Goal: Complete application form: Complete application form

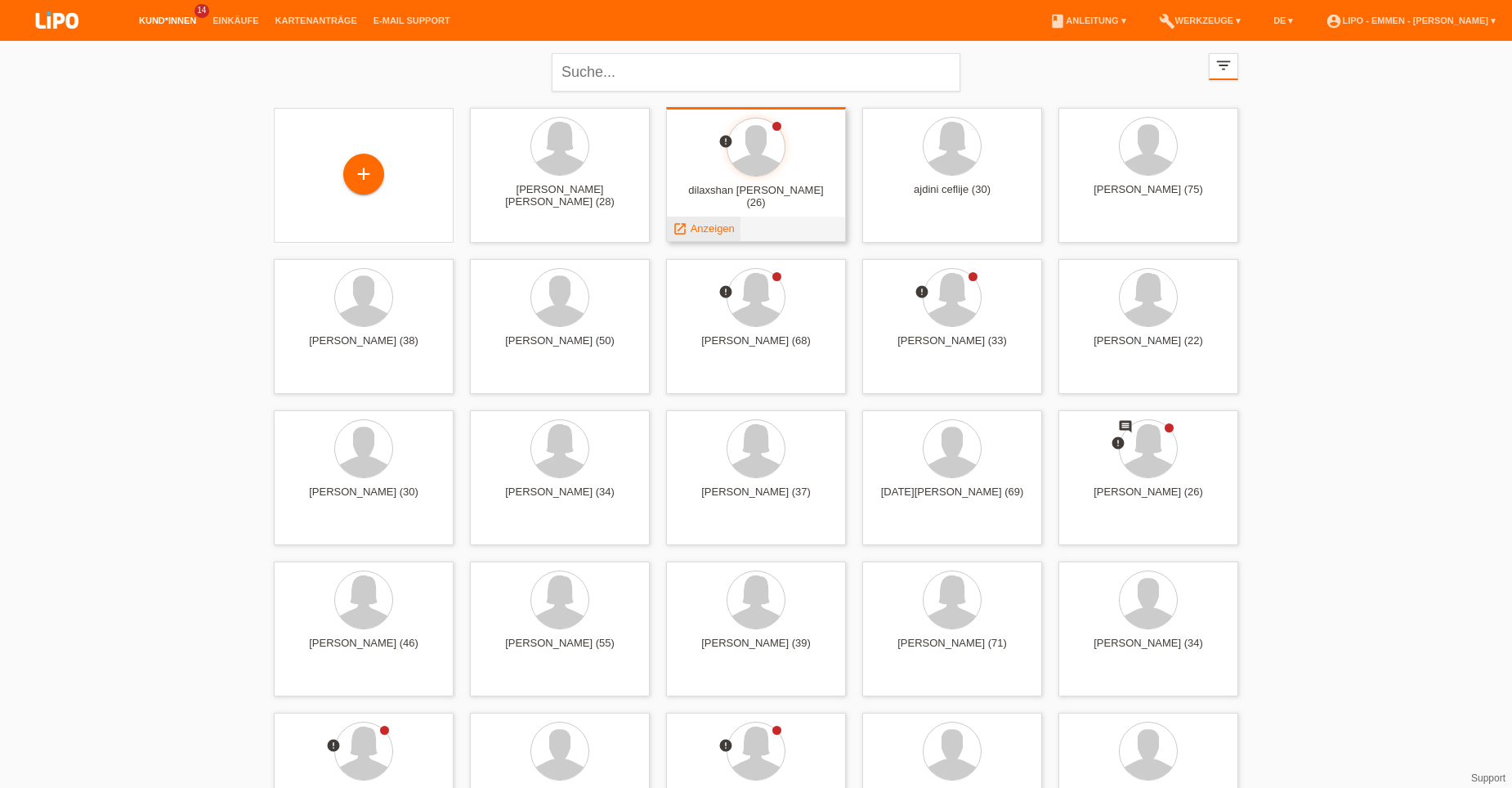
click at [699, 232] on span "Anzeigen" at bounding box center [713, 228] width 44 height 12
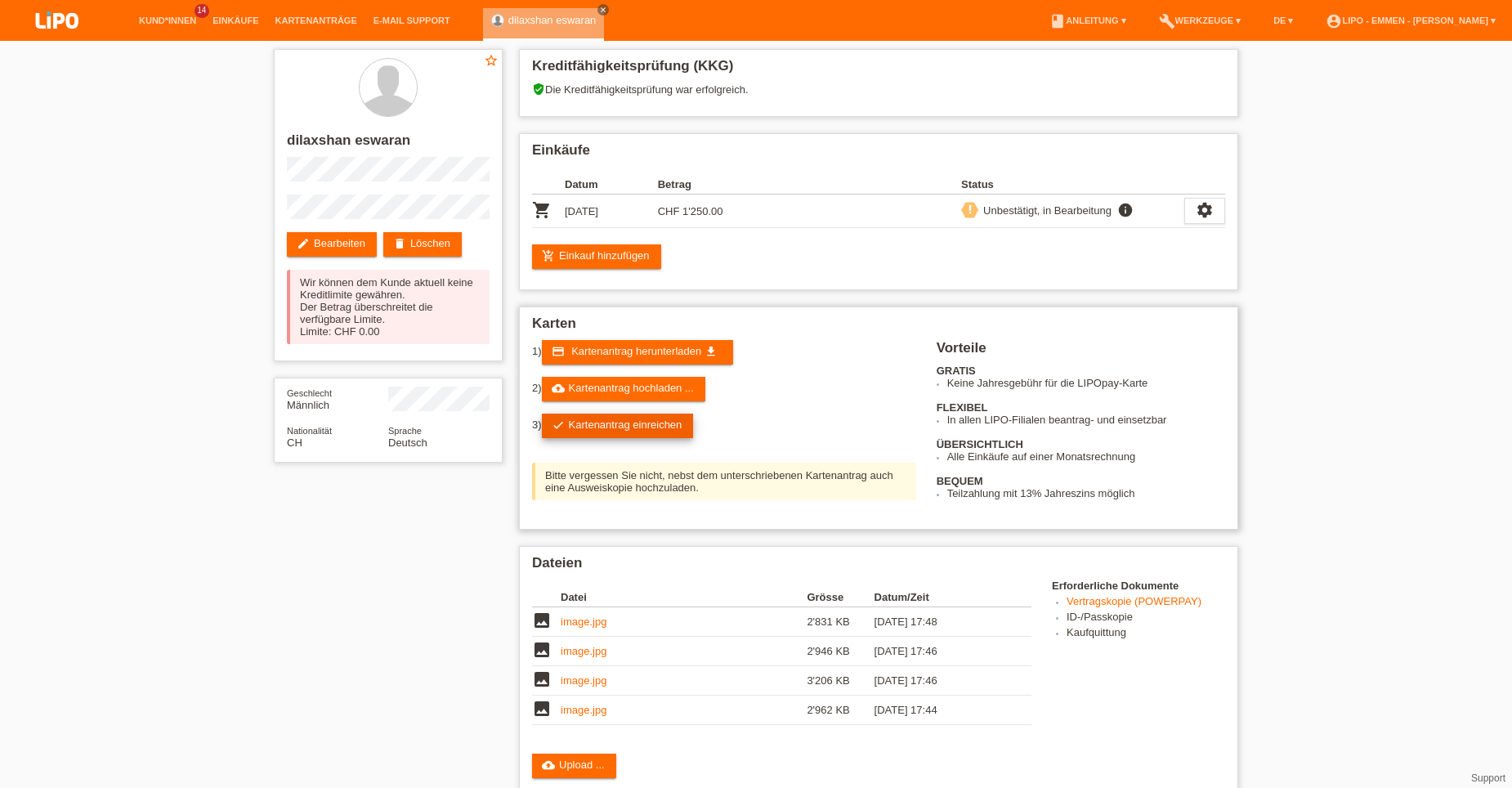
click at [684, 432] on link "check Kartenantrag einreichen" at bounding box center [617, 426] width 152 height 25
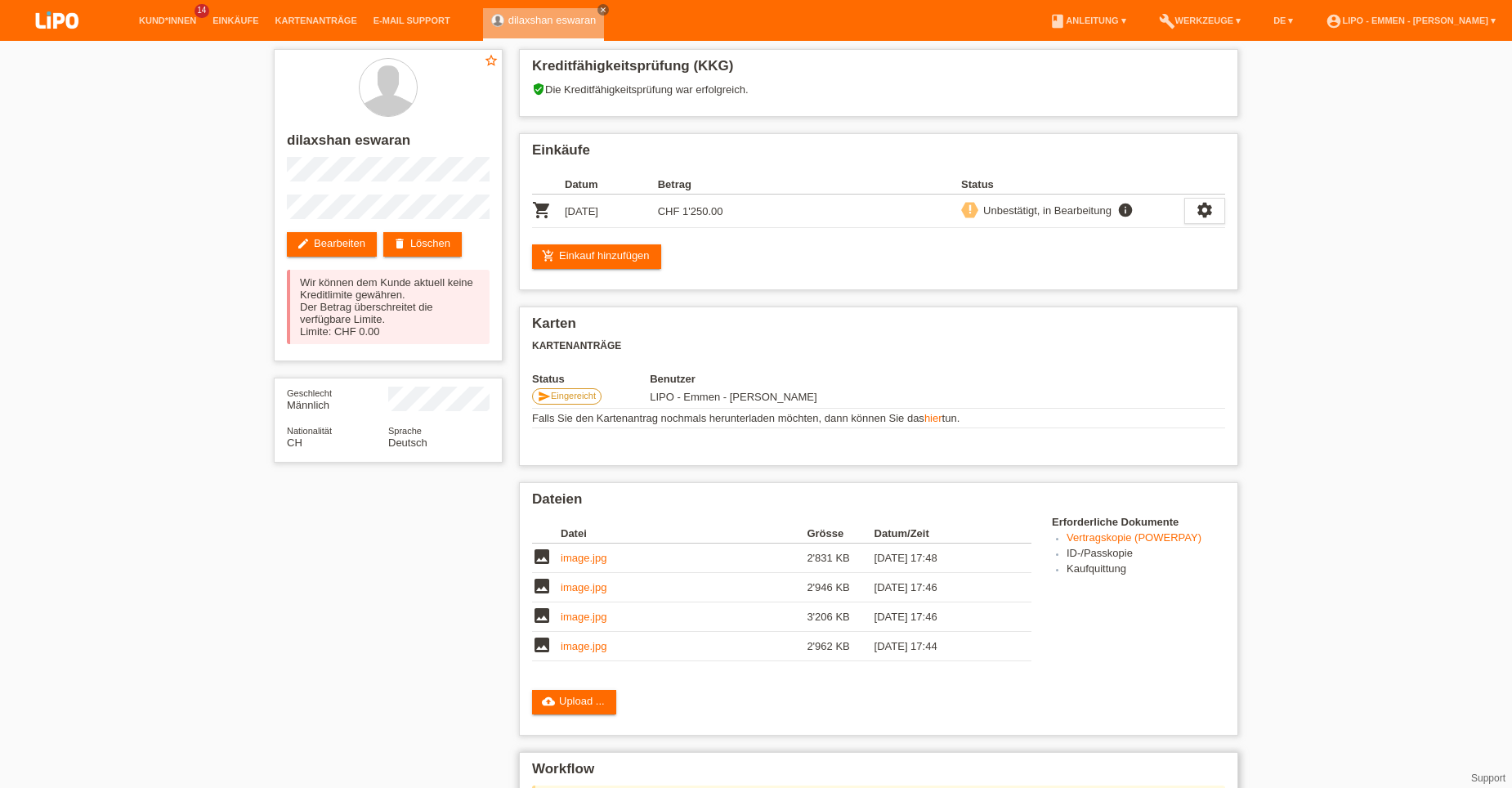
scroll to position [327, 0]
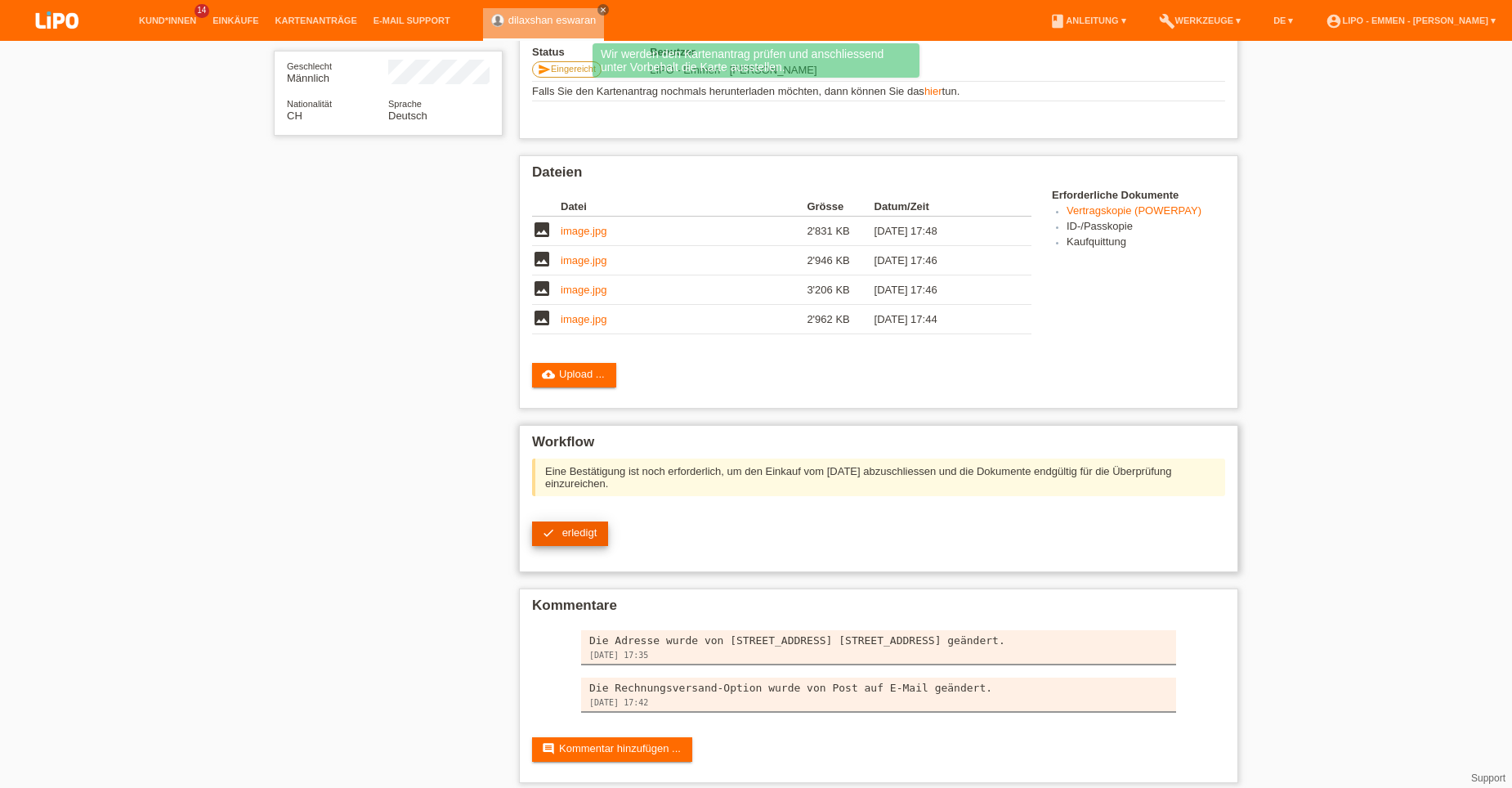
click at [587, 538] on span "erledigt" at bounding box center [579, 532] width 35 height 12
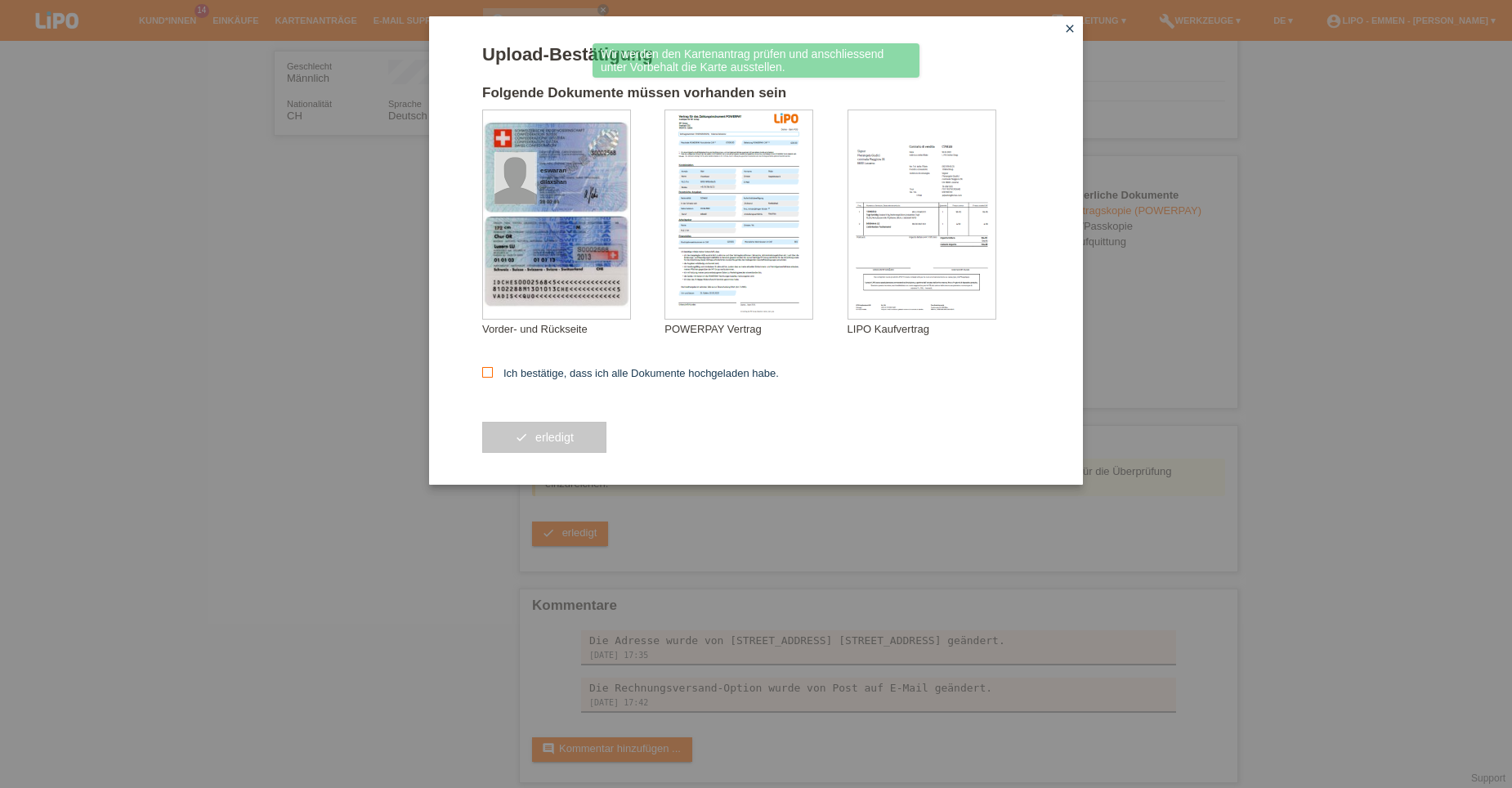
drag, startPoint x: 511, startPoint y: 377, endPoint x: 506, endPoint y: 384, distance: 8.6
click at [510, 377] on label "Ich bestätige, dass ich alle Dokumente hochgeladen habe." at bounding box center [630, 373] width 296 height 12
click at [493, 377] on input "Ich bestätige, dass ich alle Dokumente hochgeladen habe." at bounding box center [487, 372] width 10 height 10
checkbox input "true"
click at [501, 430] on button "check erledigt" at bounding box center [544, 437] width 124 height 31
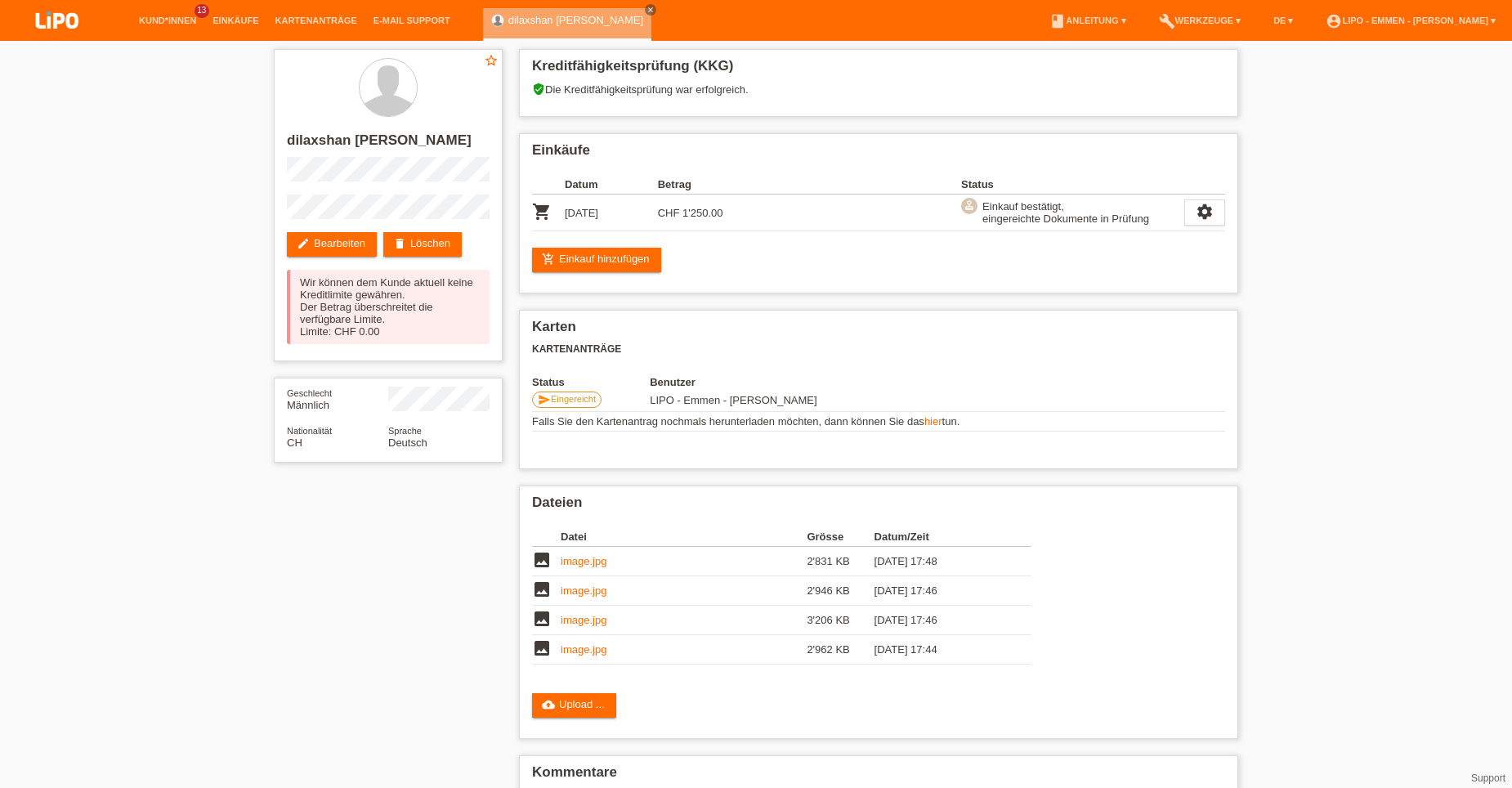
click at [185, 20] on link "Kund*innen" at bounding box center [168, 20] width 73 height 10
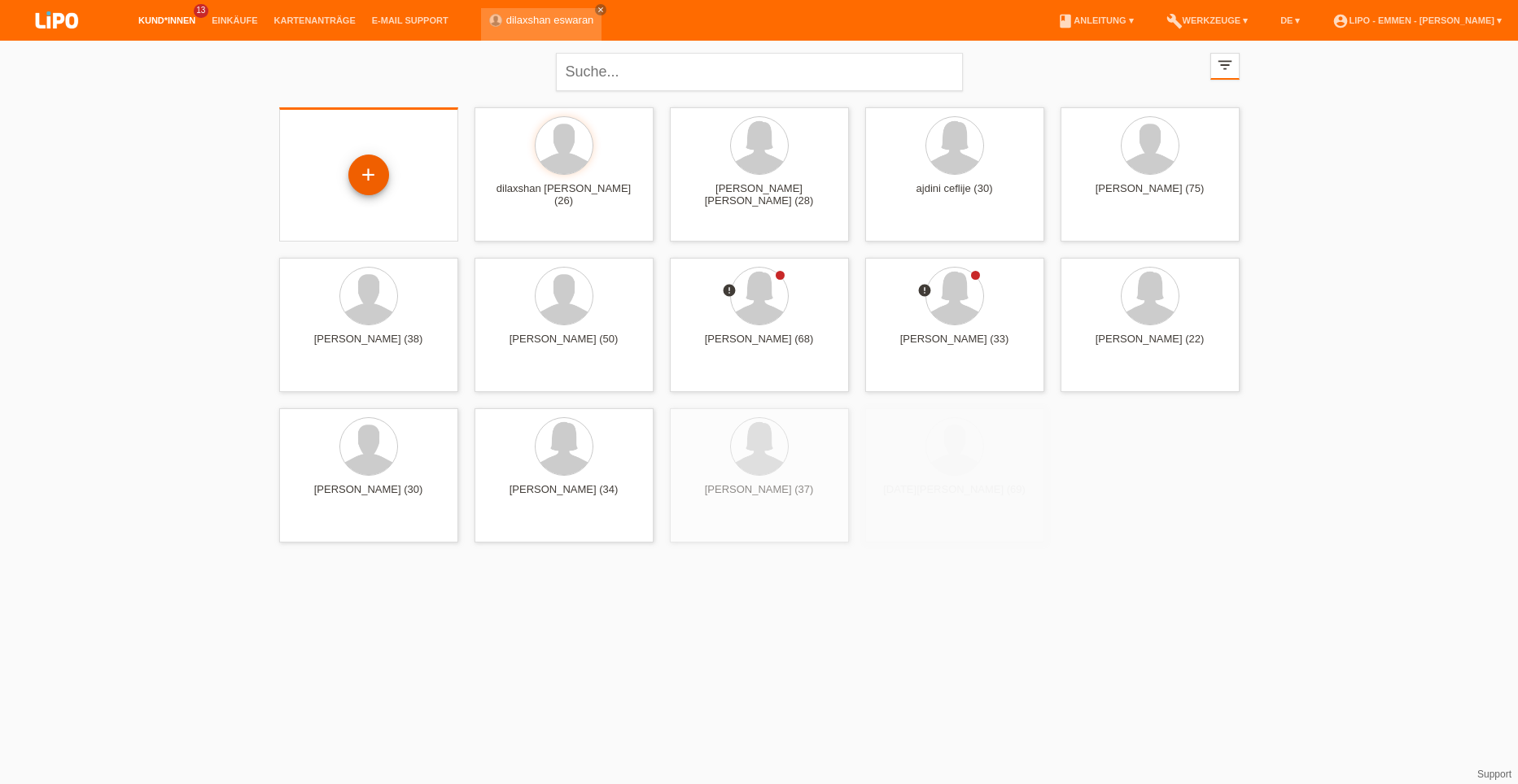
click at [369, 176] on div "+" at bounding box center [369, 175] width 41 height 41
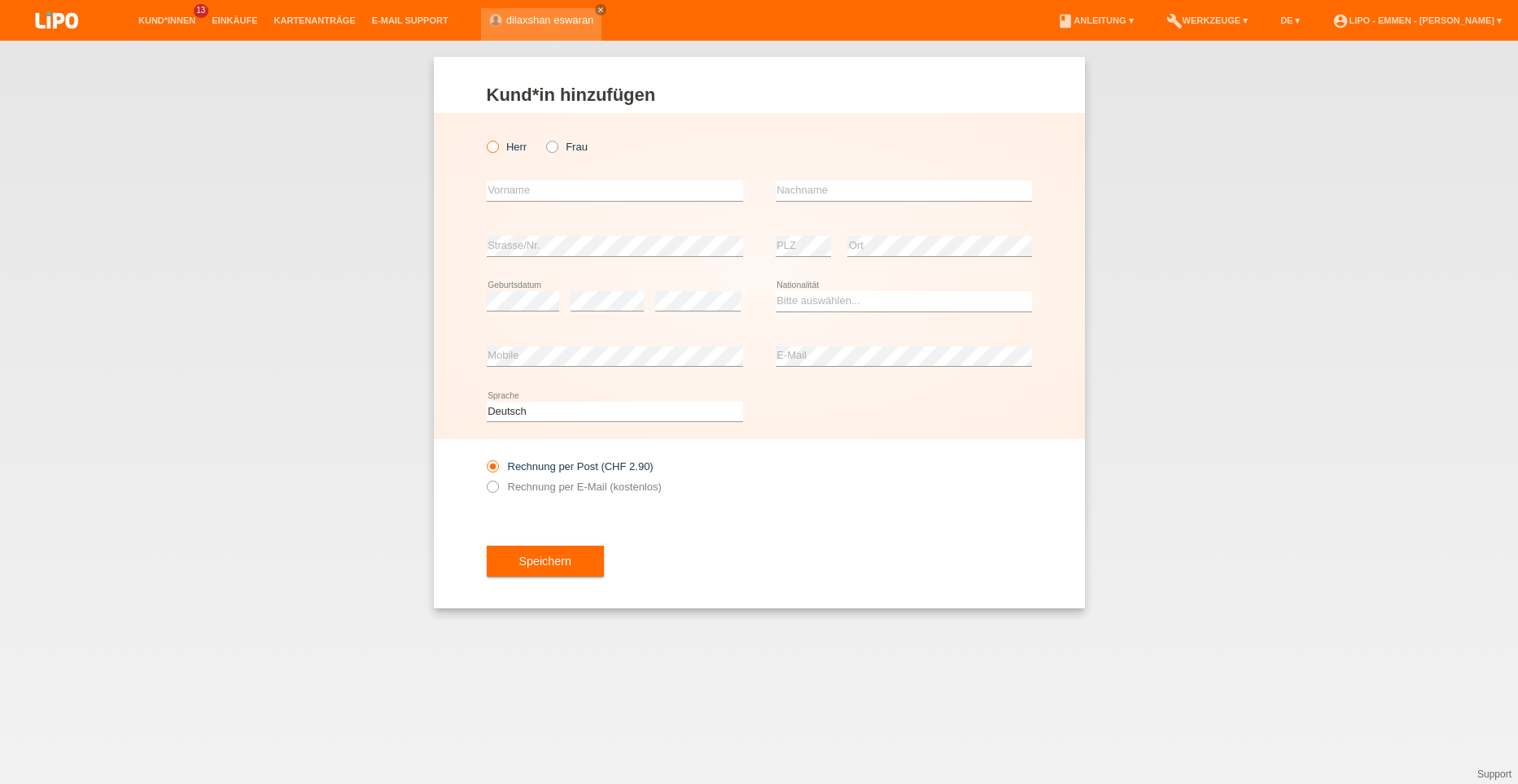
click at [504, 143] on label "Herr" at bounding box center [507, 147] width 41 height 12
click at [498, 143] on input "Herr" at bounding box center [492, 146] width 10 height 10
radio input "true"
click at [515, 186] on input "text" at bounding box center [615, 191] width 256 height 20
type input "[PERSON_NAME]"
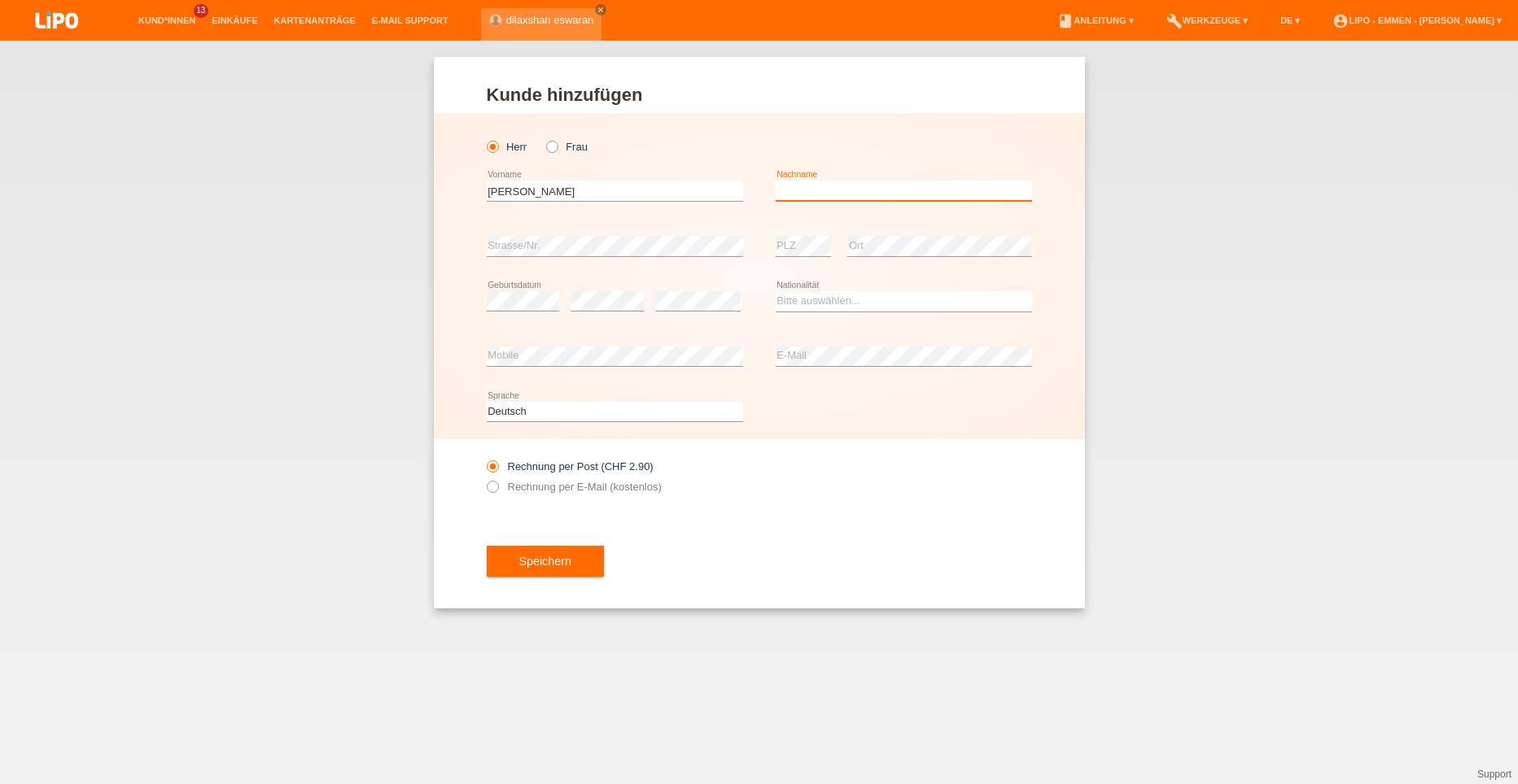
click at [805, 183] on input "text" at bounding box center [904, 191] width 256 height 20
type input "krasnic"
click at [517, 342] on div "error Mobile" at bounding box center [615, 357] width 256 height 55
click at [812, 295] on select "Bitte auswählen... Schweiz Deutschland Liechtenstein Österreich ------------ Af…" at bounding box center [904, 301] width 256 height 19
select select "SI"
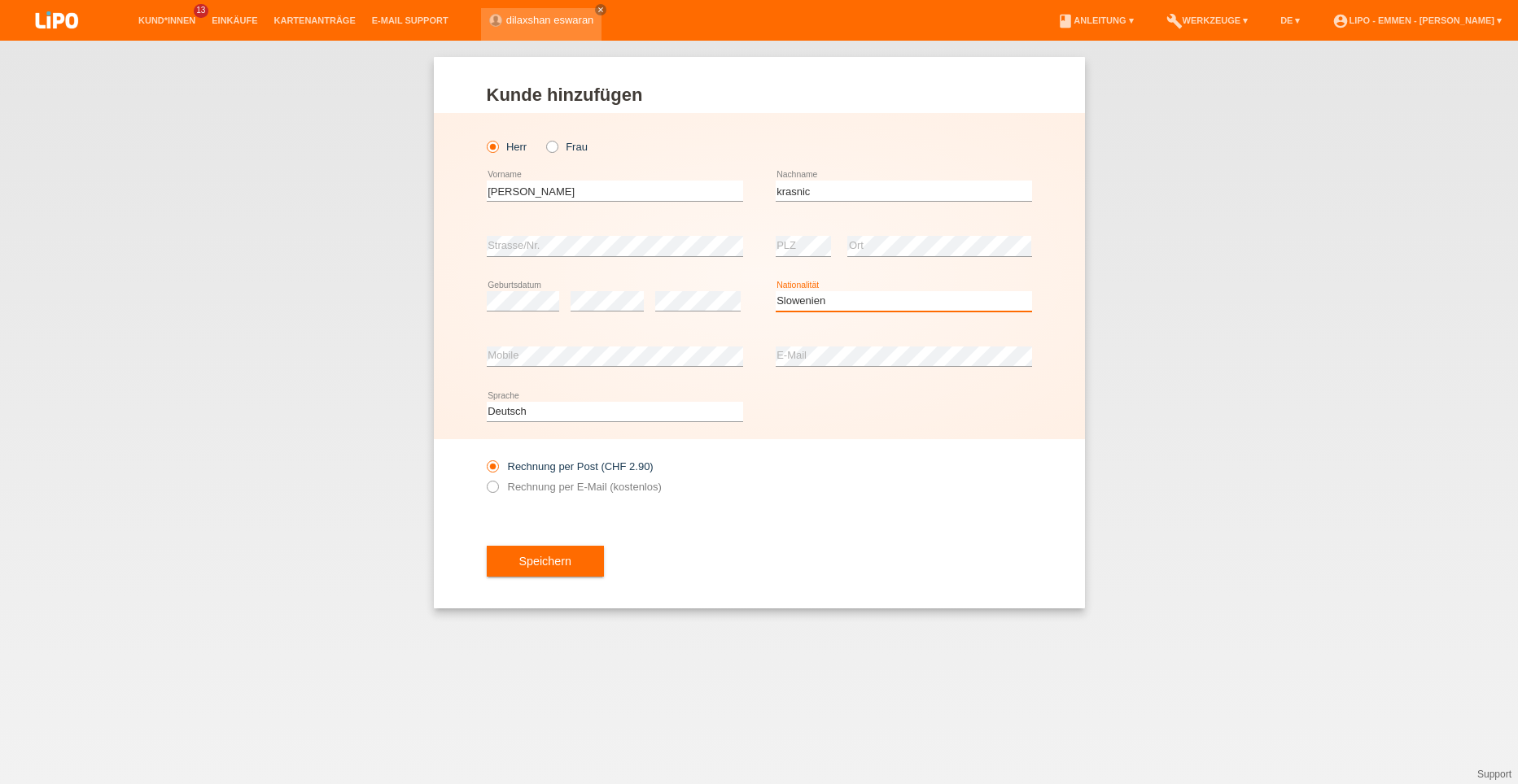
click at [776, 292] on select "Bitte auswählen... Schweiz Deutschland Liechtenstein Österreich ------------ Af…" at bounding box center [904, 301] width 256 height 19
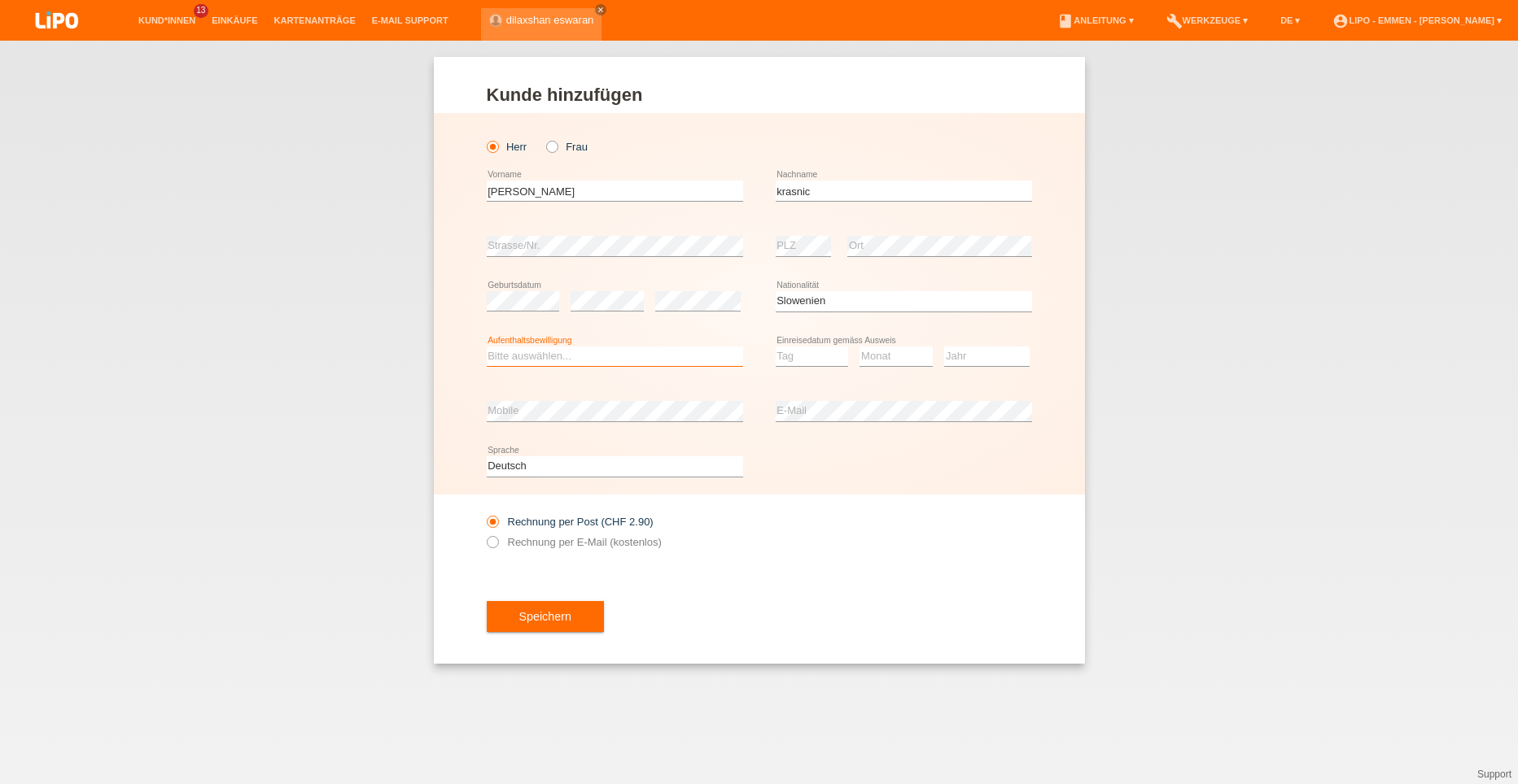
click at [547, 353] on select "Bitte auswählen... C B B - Flüchtlingsstatus Andere" at bounding box center [615, 356] width 256 height 19
select select "C"
click at [487, 347] on select "Bitte auswählen... C B B - Flüchtlingsstatus Andere" at bounding box center [615, 356] width 256 height 19
click at [816, 356] on select "Tag 01 02 03 04 05 06 07 08 09 10 11" at bounding box center [812, 356] width 73 height 19
select select "01"
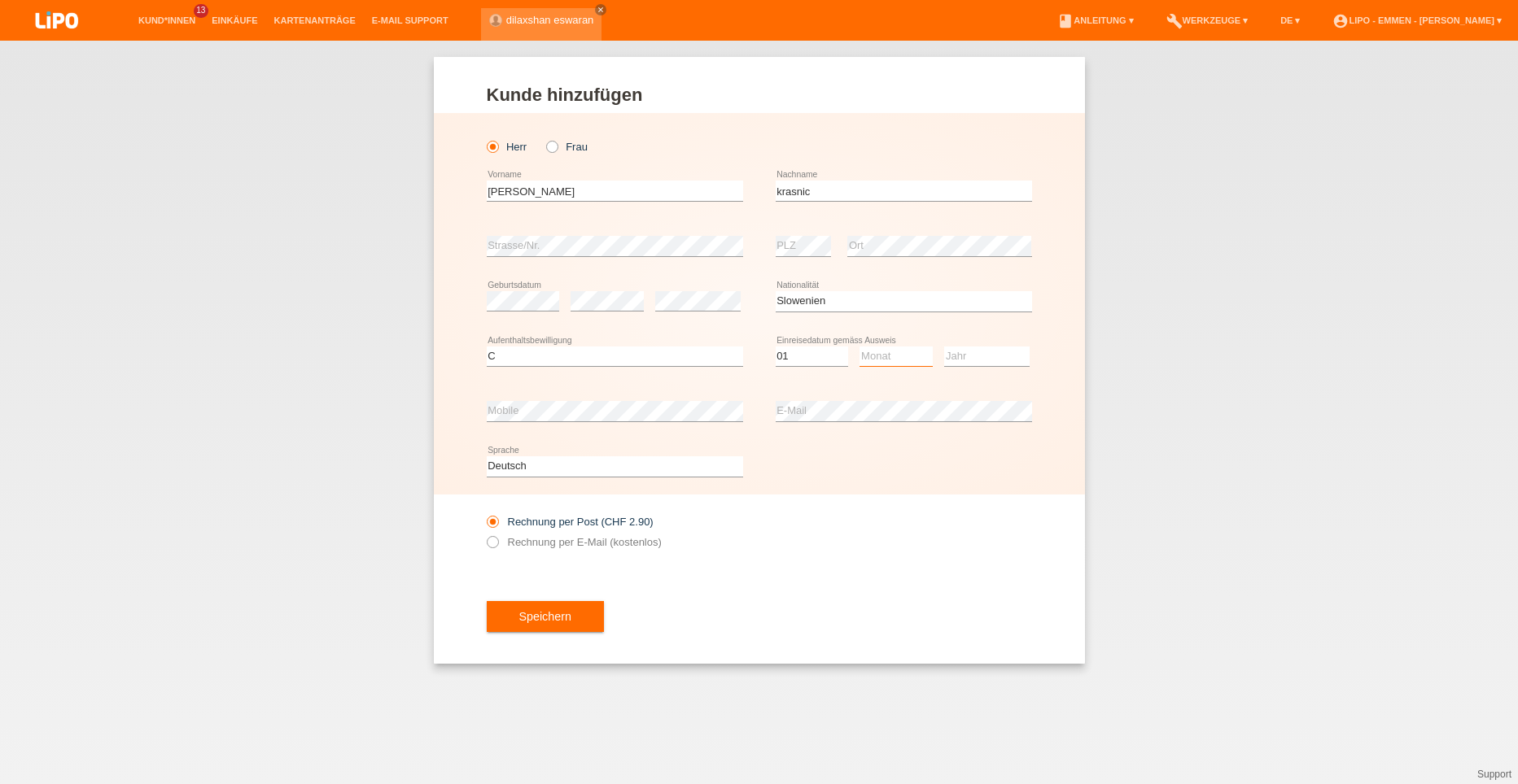
click at [885, 353] on select "Monat 01 02 03 04 05 06 07 08 09 10 11" at bounding box center [896, 356] width 73 height 19
select select "05"
click at [957, 354] on select "Jahr 2025 2024 2023 2022 2021 2020 2019 2018 2017 2016 2015 2014 2013 2012 2011…" at bounding box center [987, 356] width 86 height 19
select select "2016"
click at [906, 348] on select "Monat 01 02 03 04 05 06 07 08 09 10 11" at bounding box center [896, 356] width 73 height 19
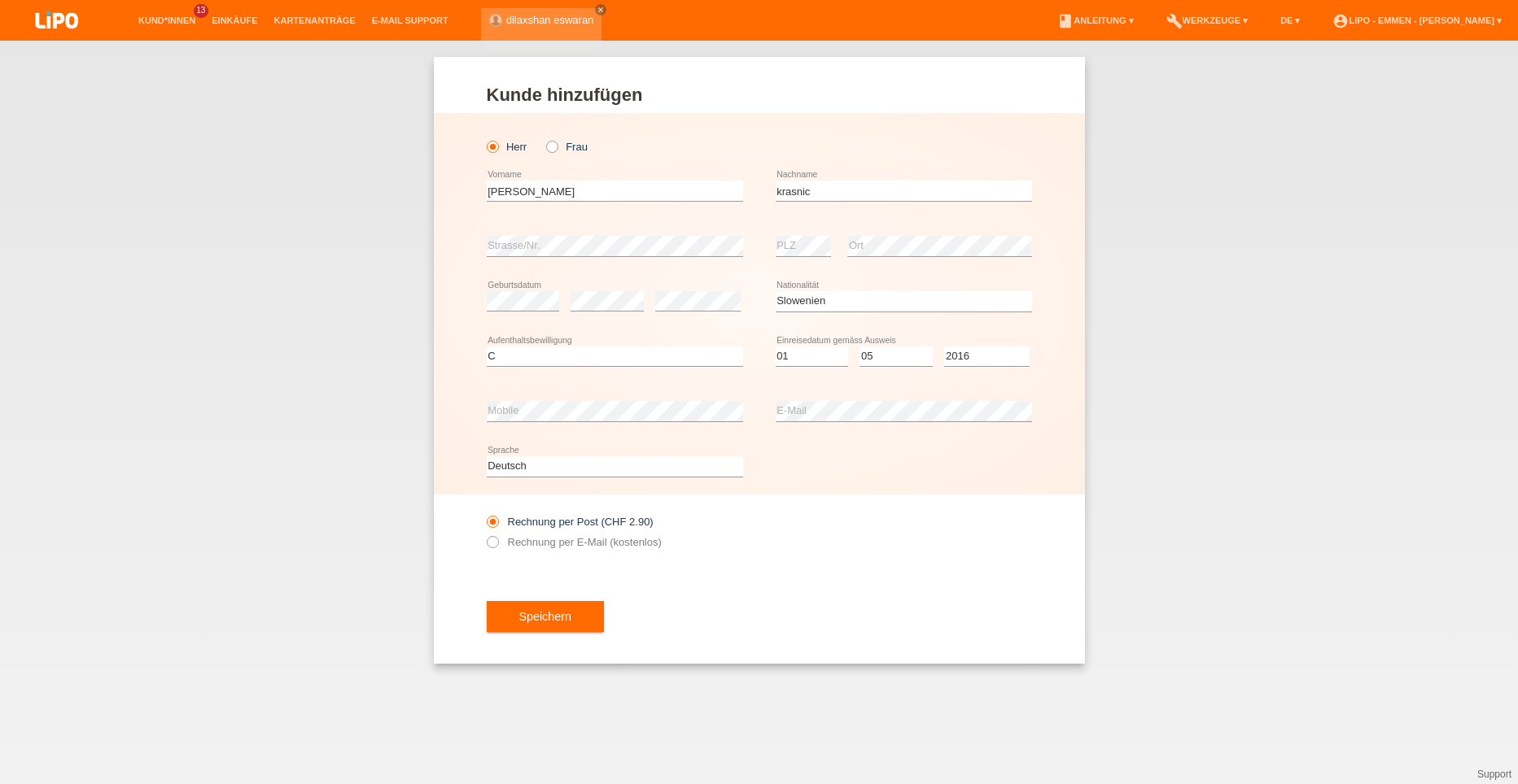
click at [897, 510] on div "Rechnung per Post (CHF 2.90) Rechnung per E-Mail (kostenlos)" at bounding box center [759, 532] width 545 height 75
click at [537, 614] on span "Speichern" at bounding box center [544, 616] width 52 height 13
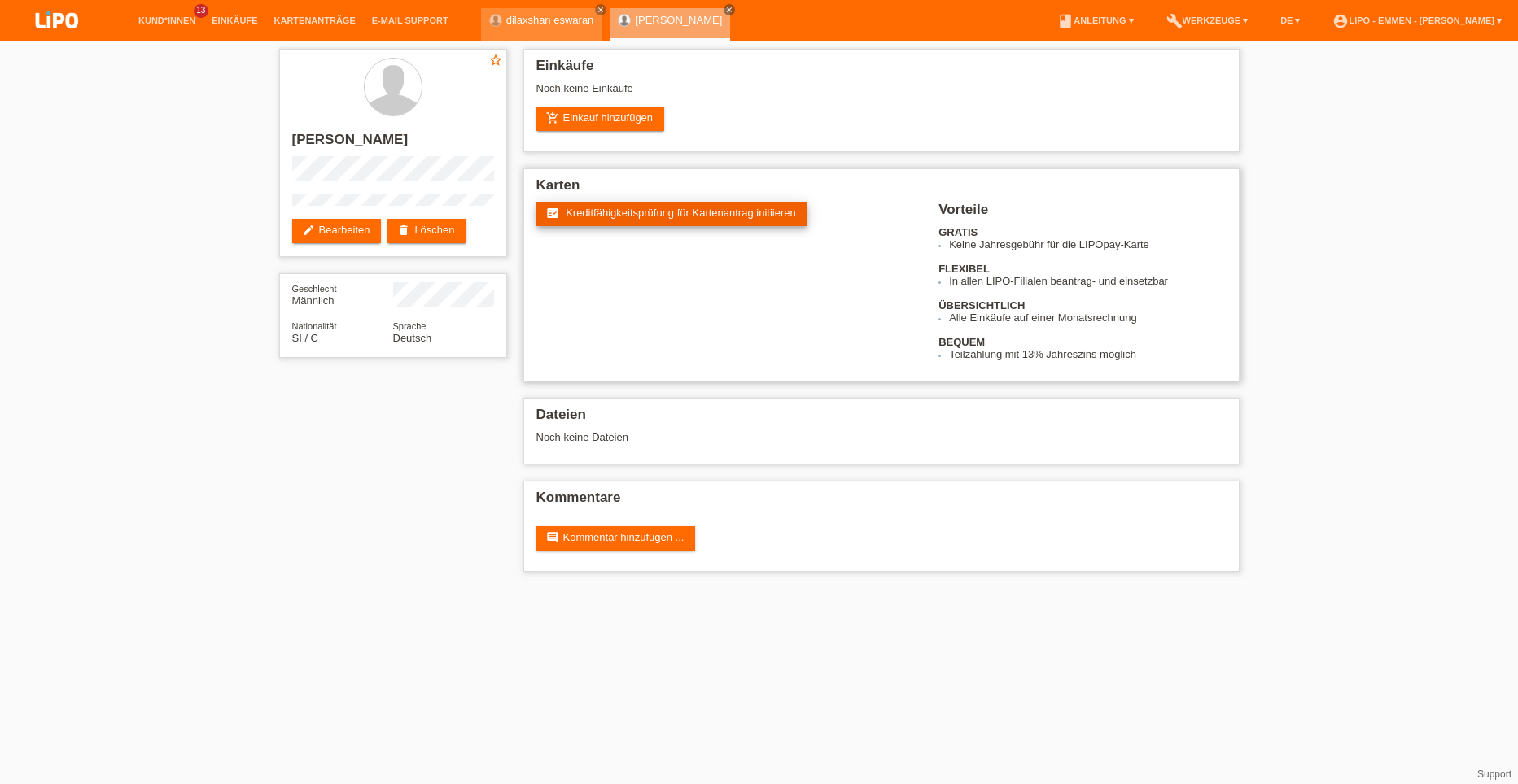
click at [639, 216] on span "Kreditfähigkeitsprüfung für Kartenantrag initiieren" at bounding box center [681, 213] width 231 height 12
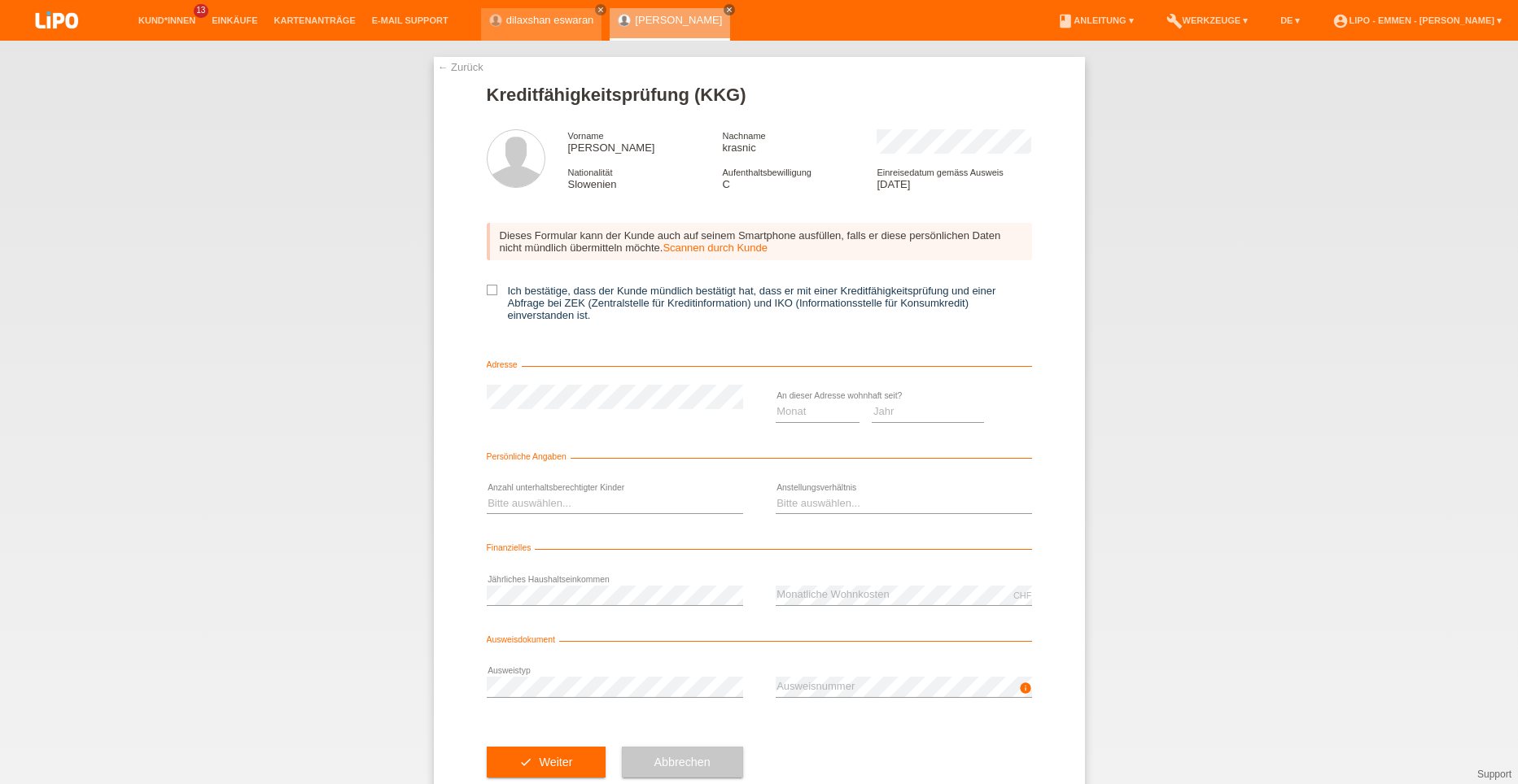
click at [478, 286] on div "← Zurück Kreditfähigkeitsprüfung (KKG) Vorname [PERSON_NAME] Nachname krasnic N…" at bounding box center [760, 433] width 651 height 753
click at [487, 292] on icon at bounding box center [492, 290] width 10 height 10
click at [487, 292] on input "Ich bestätige, dass der Kunde mündlich bestätigt hat, dass er mit einer Kreditf…" at bounding box center [492, 290] width 10 height 10
checkbox input "true"
click at [797, 406] on select "Monat 01 02 03 04 05 06 07 08 09 10" at bounding box center [818, 411] width 85 height 19
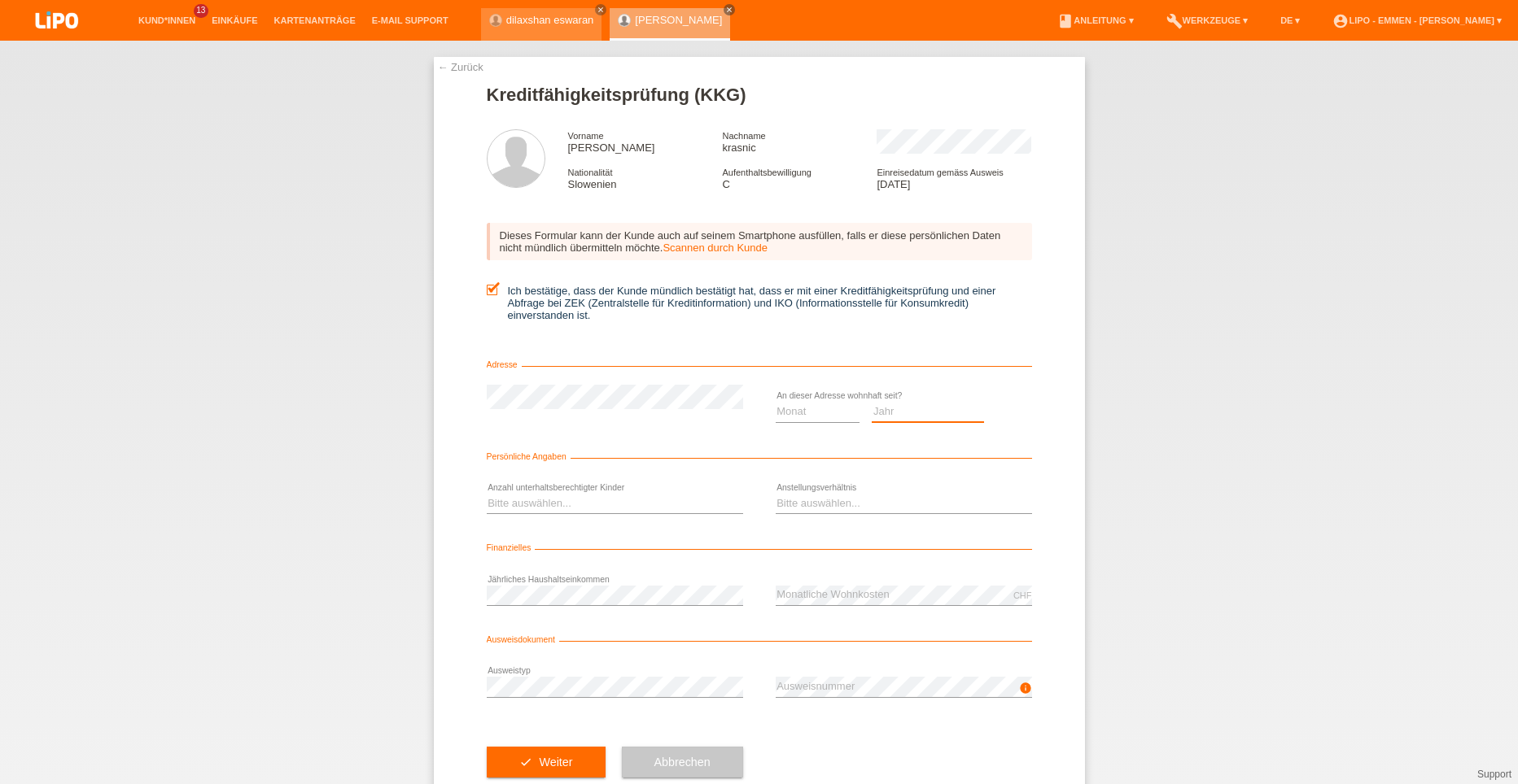
click at [935, 405] on select "Jahr 2025 2024 2023 2022 2021 2020 2019 2018 2017 2016 2015 2014 2013 2012 2011…" at bounding box center [928, 411] width 112 height 19
select select "2017"
click at [872, 402] on select "Jahr 2025 2024 2023 2022 2021 2020 2019 2018 2017 2016 2015 2014 2013 2012 2011…" at bounding box center [928, 411] width 112 height 19
click at [785, 414] on select "Monat 01 02 03 04 05 06 07 08 09 10" at bounding box center [818, 411] width 85 height 19
select select "12"
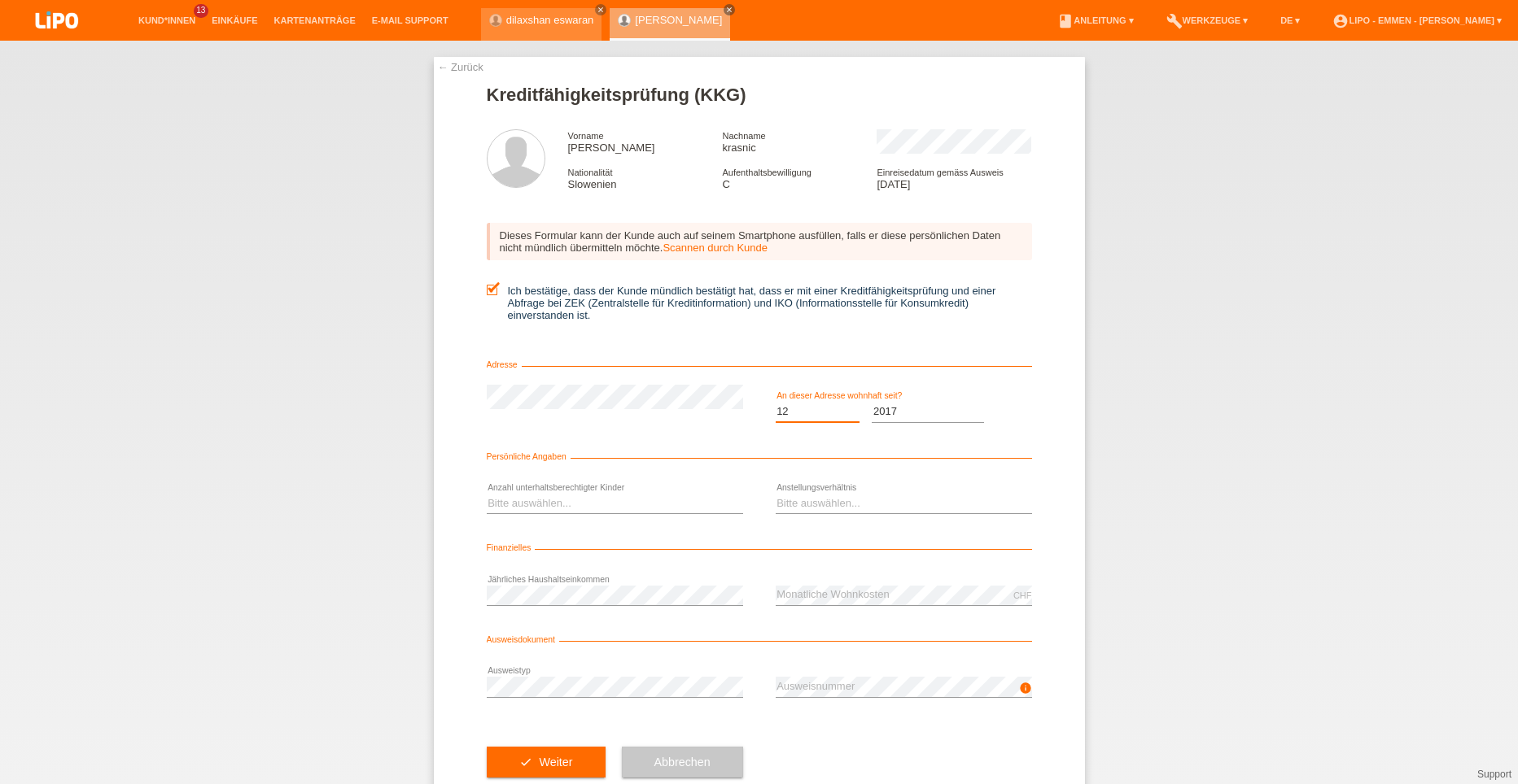
click at [776, 402] on select "Monat 01 02 03 04 05 06 07 08 09 10" at bounding box center [818, 411] width 85 height 19
click at [604, 509] on select "Bitte auswählen... 0 1 2 3 4 5 6 7 8 9" at bounding box center [615, 503] width 256 height 19
select select "1"
click at [487, 494] on select "Bitte auswählen... 0 1 2 3 4 5 6 7 8 9" at bounding box center [615, 503] width 256 height 19
click at [867, 503] on select "Bitte auswählen... Unbefristet Befristet Lehrling/Student Pensioniert Nicht arb…" at bounding box center [904, 503] width 256 height 19
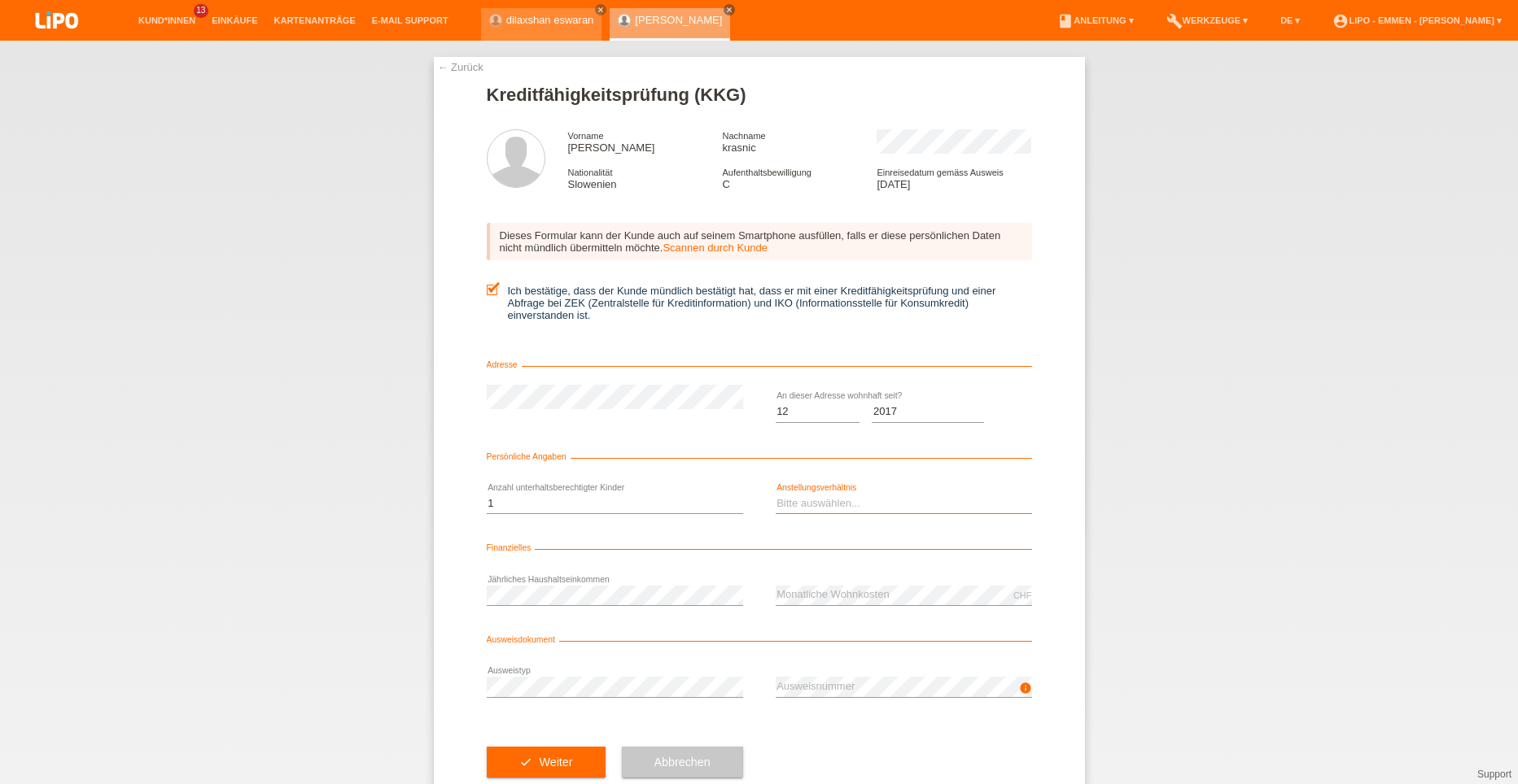
select select "UNLIMITED"
click at [776, 494] on select "Bitte auswählen... Unbefristet Befristet Lehrling/Student Pensioniert Nicht arb…" at bounding box center [904, 503] width 256 height 19
click at [901, 582] on div "CHF error Monatliche Wohnkosten" at bounding box center [904, 595] width 256 height 55
click at [505, 698] on div "error Ausweistyp" at bounding box center [615, 687] width 256 height 55
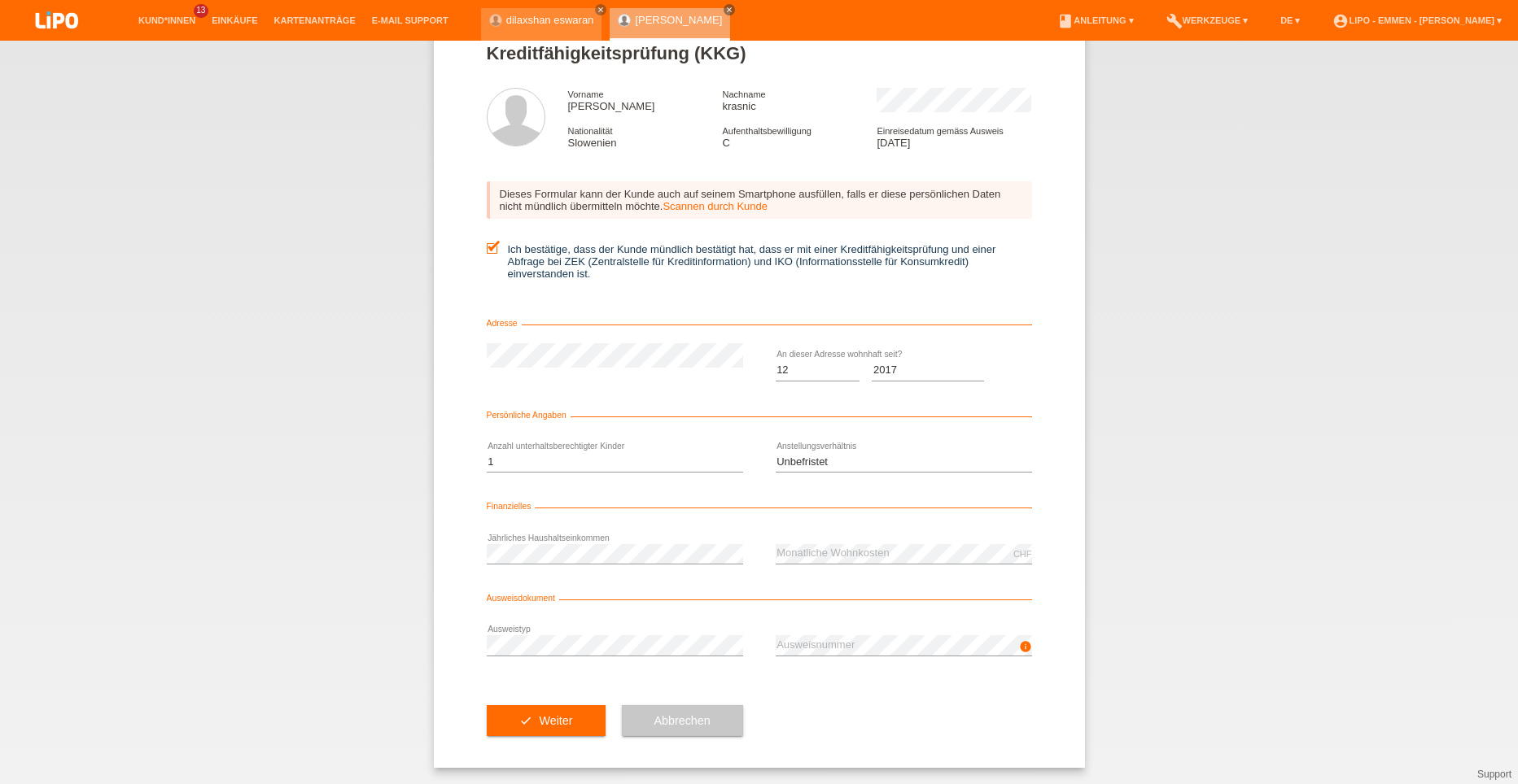
click at [848, 697] on div "check Weiter Abbrechen" at bounding box center [759, 720] width 545 height 94
click at [560, 726] on span "Weiter" at bounding box center [555, 720] width 33 height 13
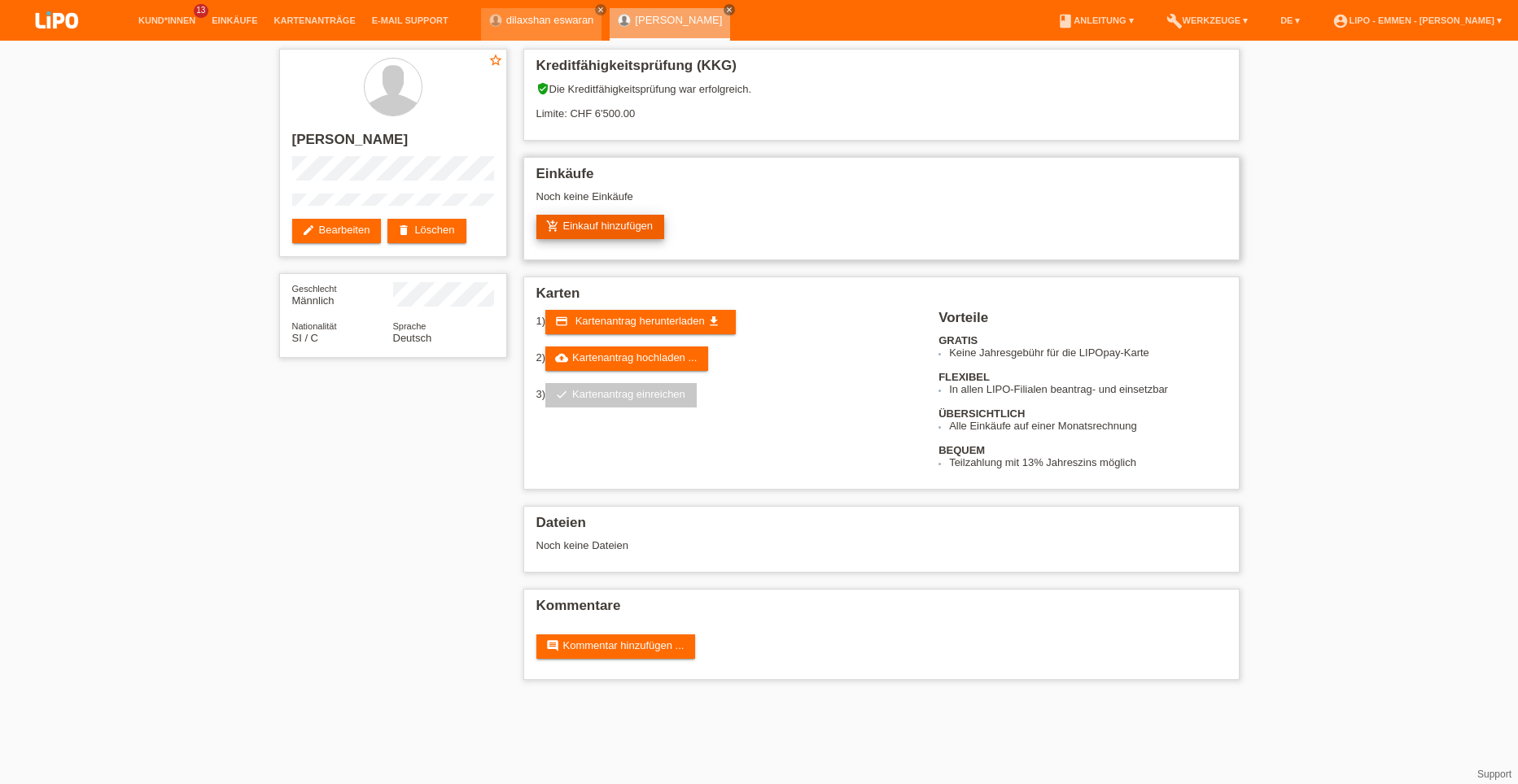
click at [606, 225] on link "add_shopping_cart Einkauf hinzufügen" at bounding box center [601, 226] width 129 height 25
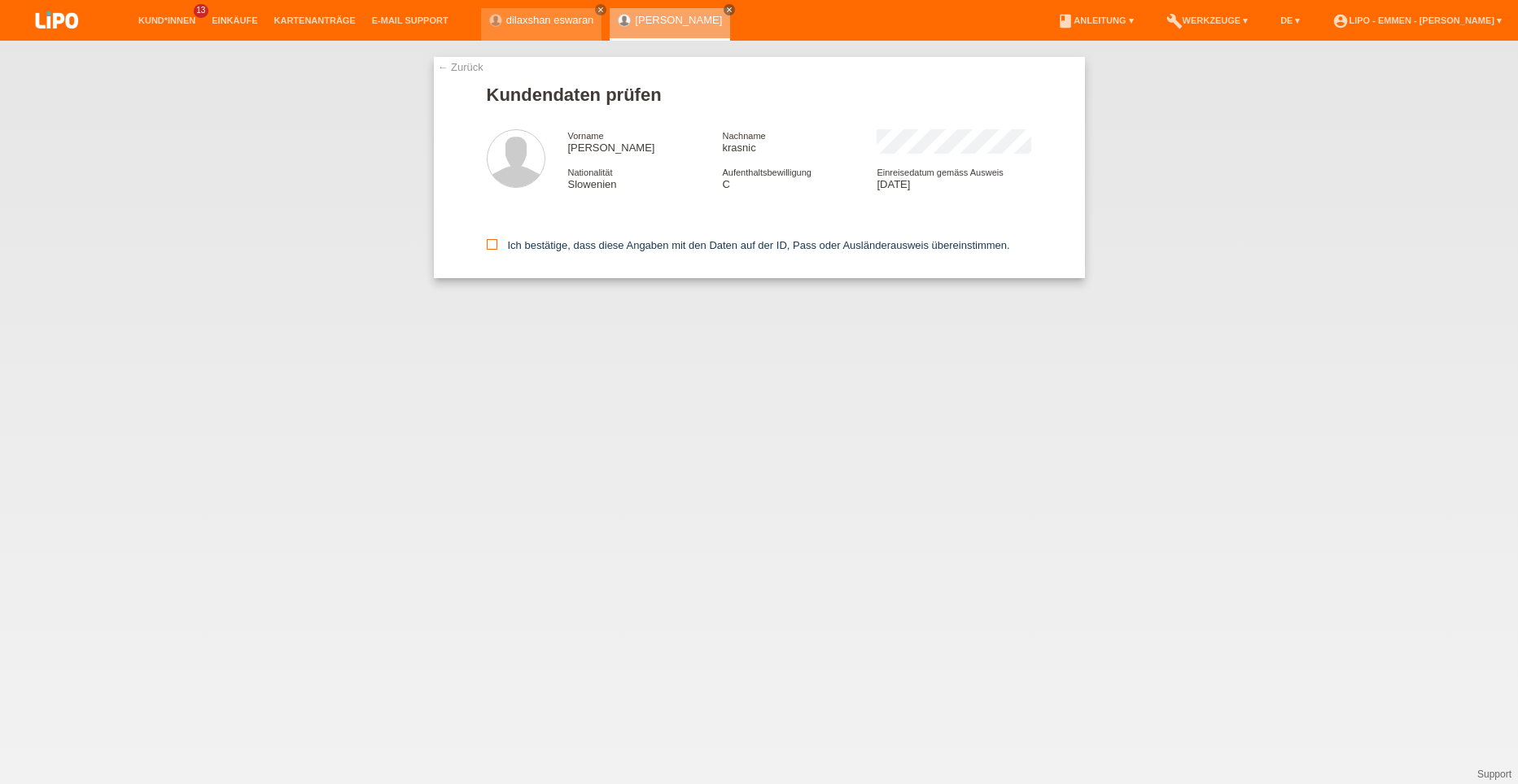
click at [527, 244] on label "Ich bestätige, dass diese Angaben mit den Daten auf der ID, Pass oder Ausländer…" at bounding box center [748, 245] width 523 height 12
click at [498, 244] on input "Ich bestätige, dass diese Angaben mit den Daten auf der ID, Pass oder Ausländer…" at bounding box center [492, 244] width 10 height 10
checkbox input "true"
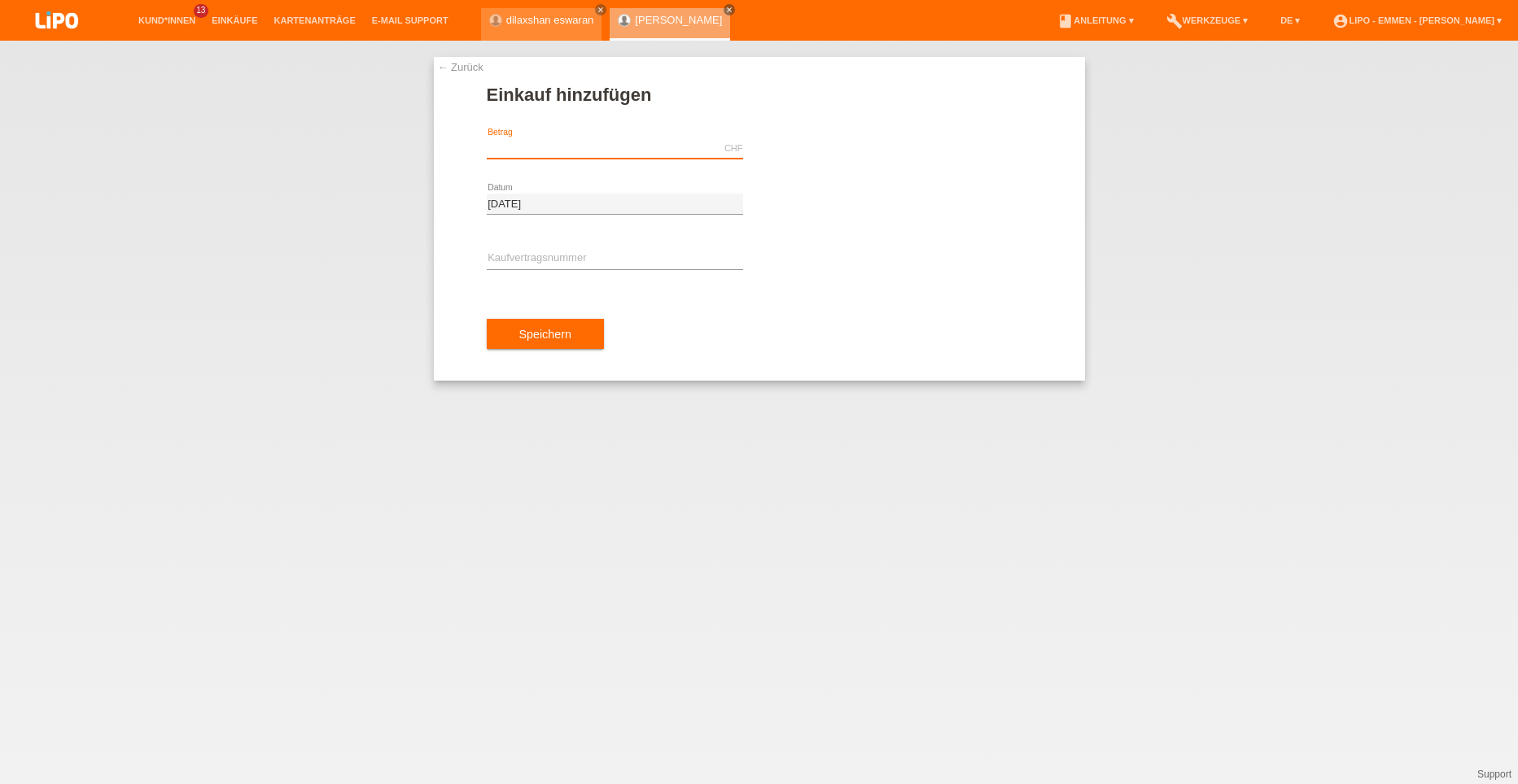
click at [533, 146] on input "text" at bounding box center [615, 148] width 256 height 20
type input "1960.65"
click at [532, 250] on input "text" at bounding box center [615, 259] width 256 height 20
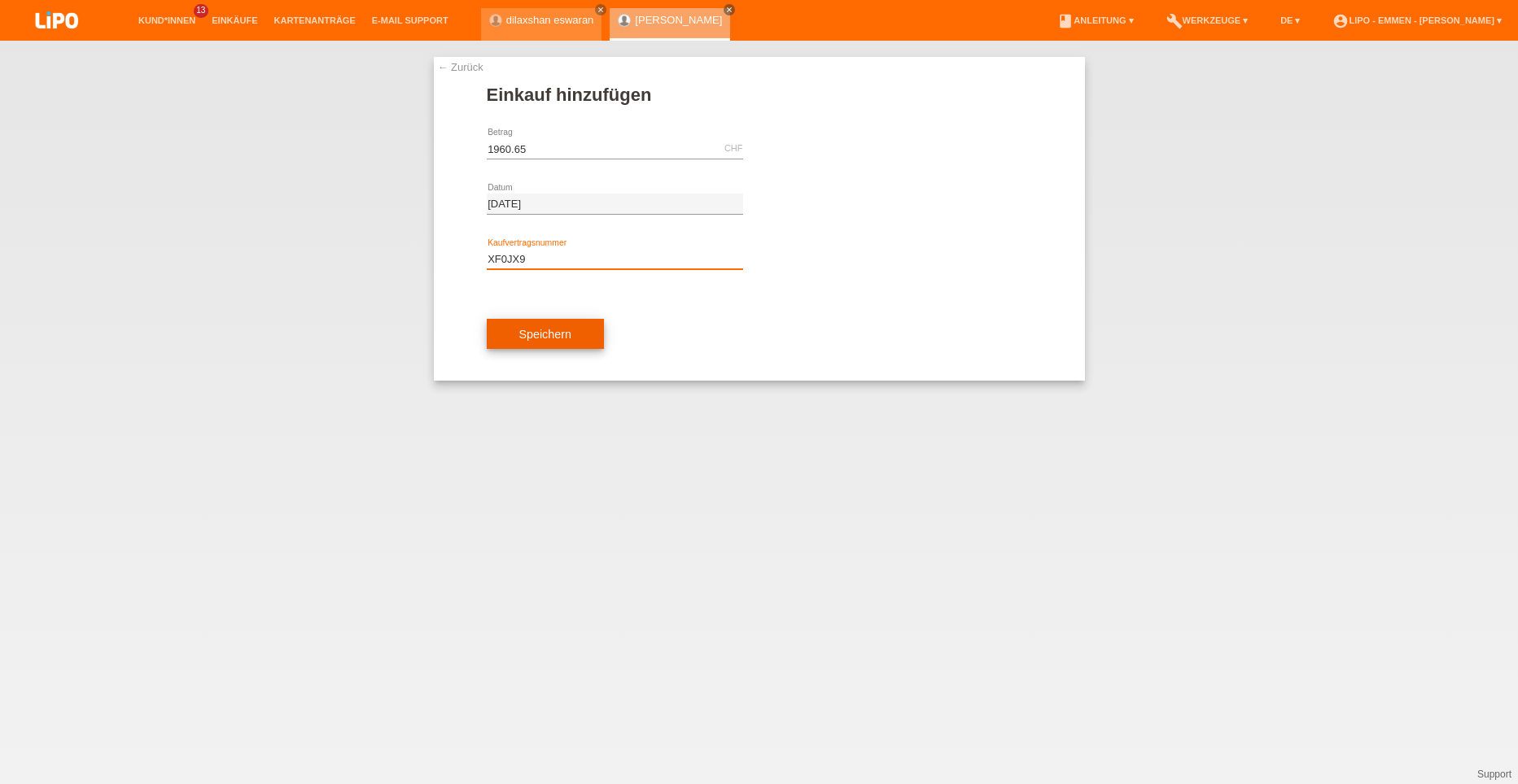
type input "XF0JX9"
click at [554, 331] on span "Speichern" at bounding box center [544, 334] width 52 height 13
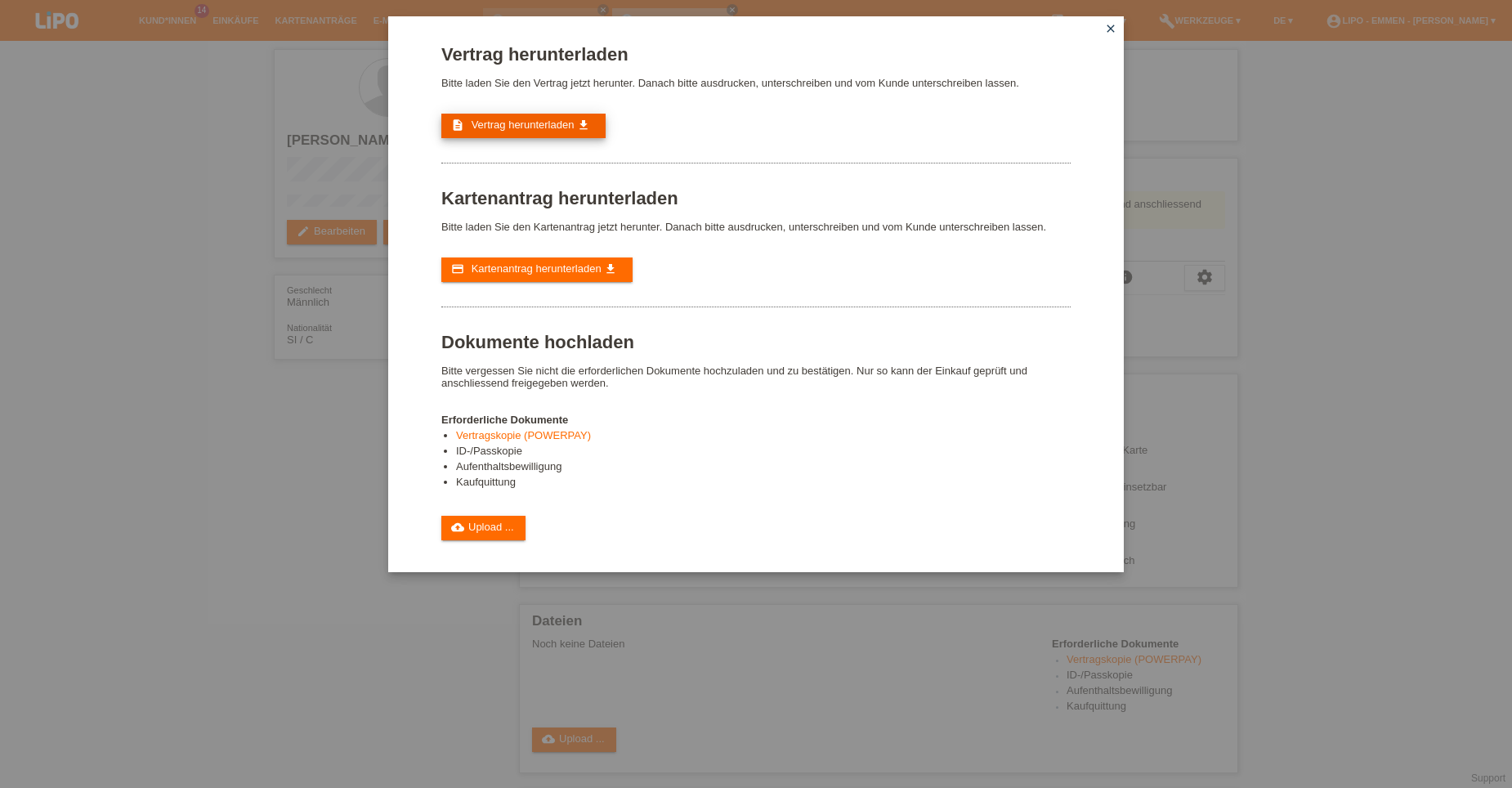
click at [513, 130] on span "Vertrag herunterladen" at bounding box center [523, 124] width 103 height 12
click at [493, 271] on span "Kartenantrag herunterladen" at bounding box center [536, 268] width 130 height 12
click at [470, 518] on link "cloud_upload Upload ..." at bounding box center [483, 528] width 84 height 25
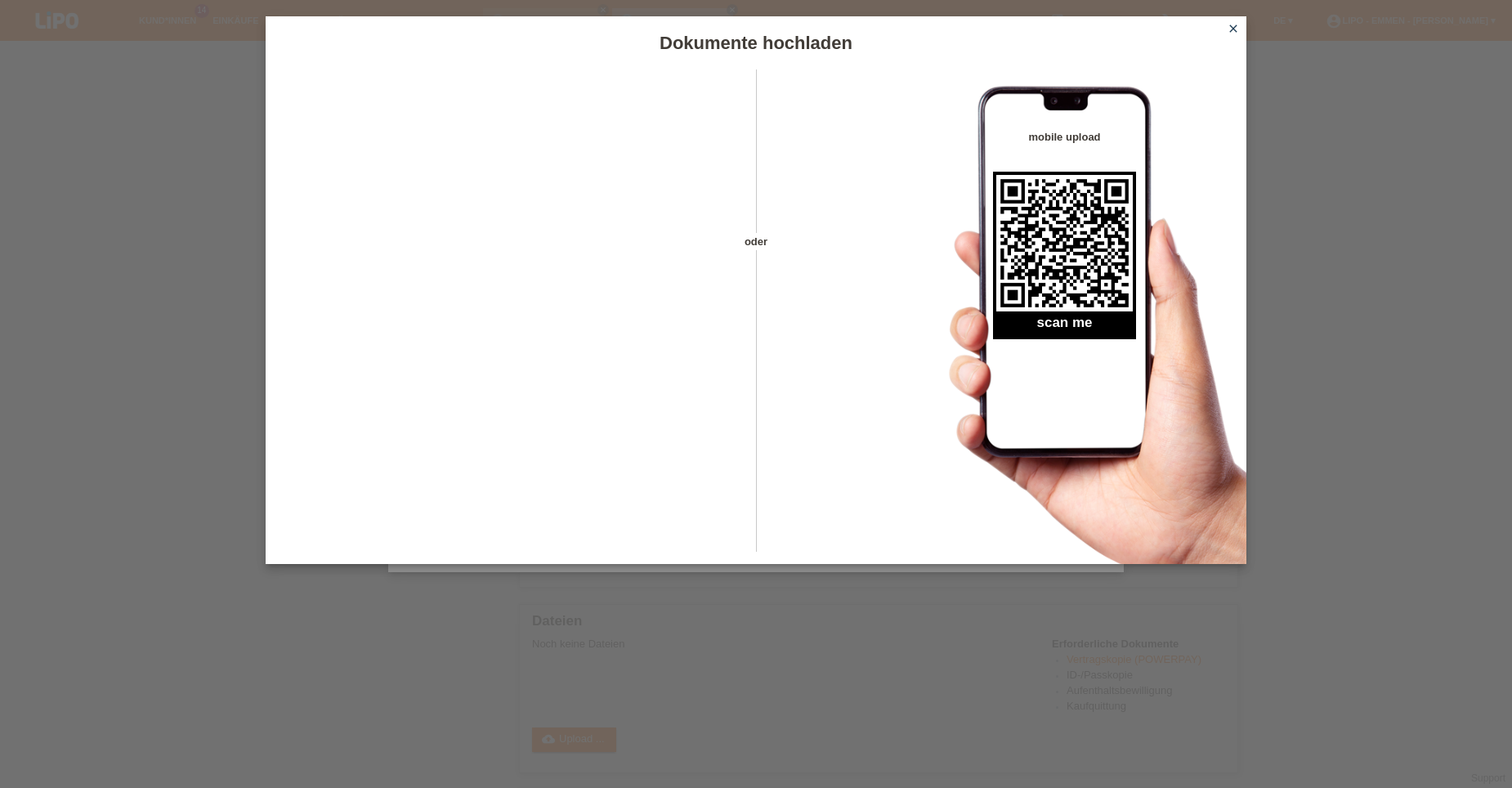
click at [484, 635] on div "Dokumente hochladen oder mobile upload scan me close" at bounding box center [756, 394] width 1512 height 788
drag, startPoint x: 369, startPoint y: 774, endPoint x: 415, endPoint y: 728, distance: 65.1
click at [369, 774] on div "Dokumente hochladen oder mobile upload scan me close" at bounding box center [756, 394] width 1512 height 788
click at [1227, 20] on link "close" at bounding box center [1233, 30] width 21 height 19
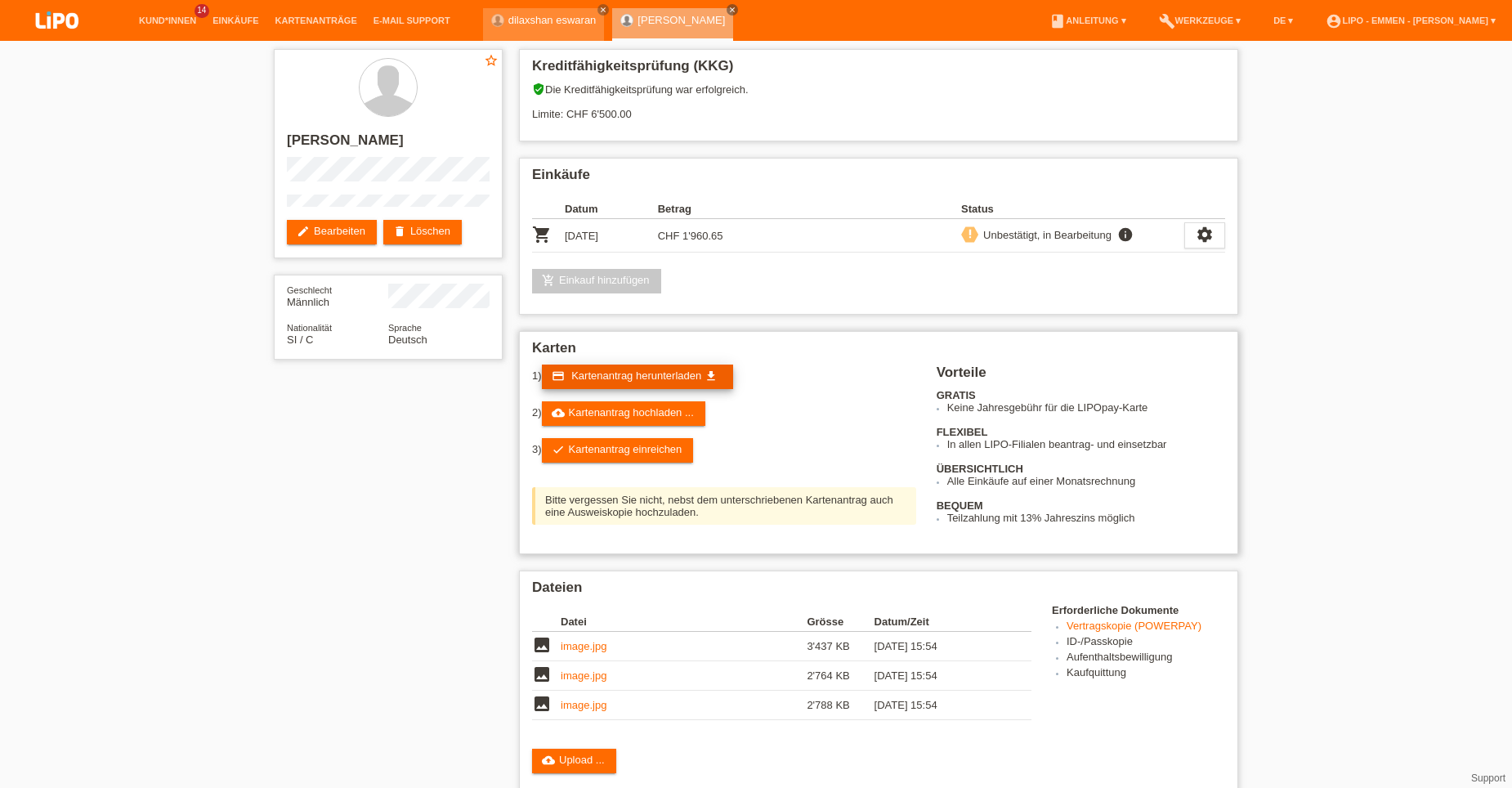
click at [604, 369] on link "credit_card Kartenantrag herunterladen get_app" at bounding box center [637, 377] width 192 height 25
